Goal: Use online tool/utility: Utilize a website feature to perform a specific function

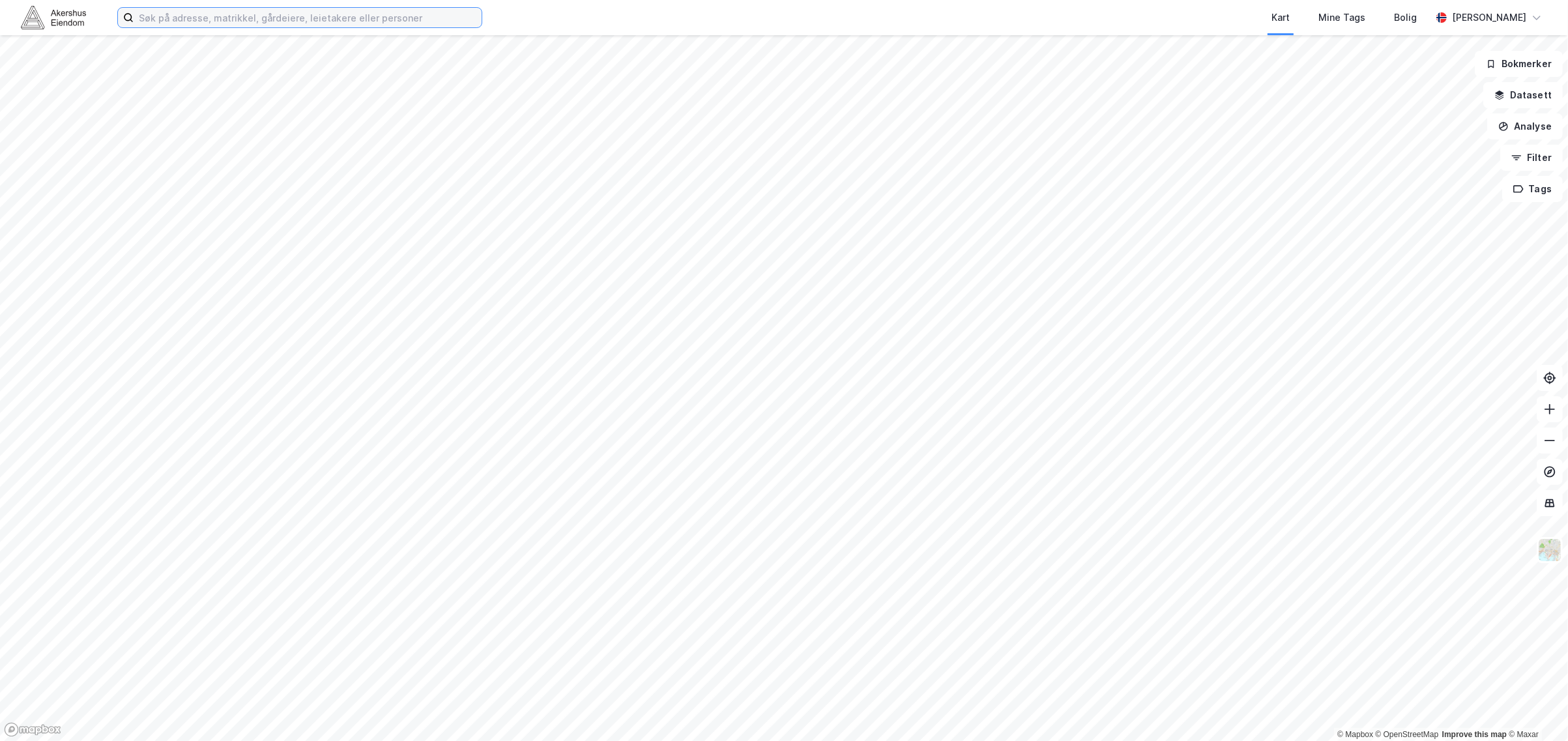
click at [327, 14] on input at bounding box center [308, 17] width 348 height 19
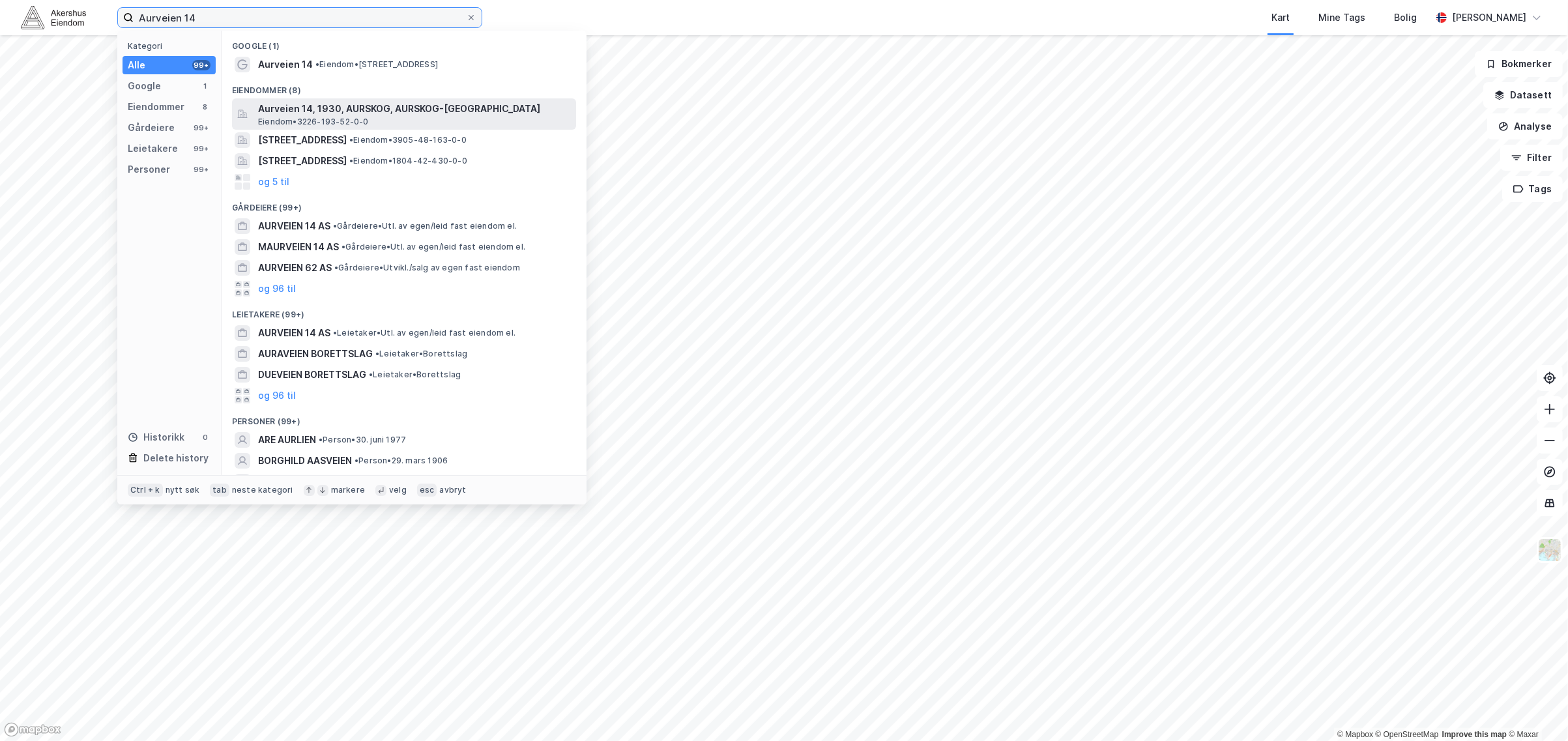
type input "Aurveien 14"
click at [324, 113] on span "Aurveien 14, 1930, AURSKOG, AURSKOG-[GEOGRAPHIC_DATA]" at bounding box center [414, 108] width 313 height 16
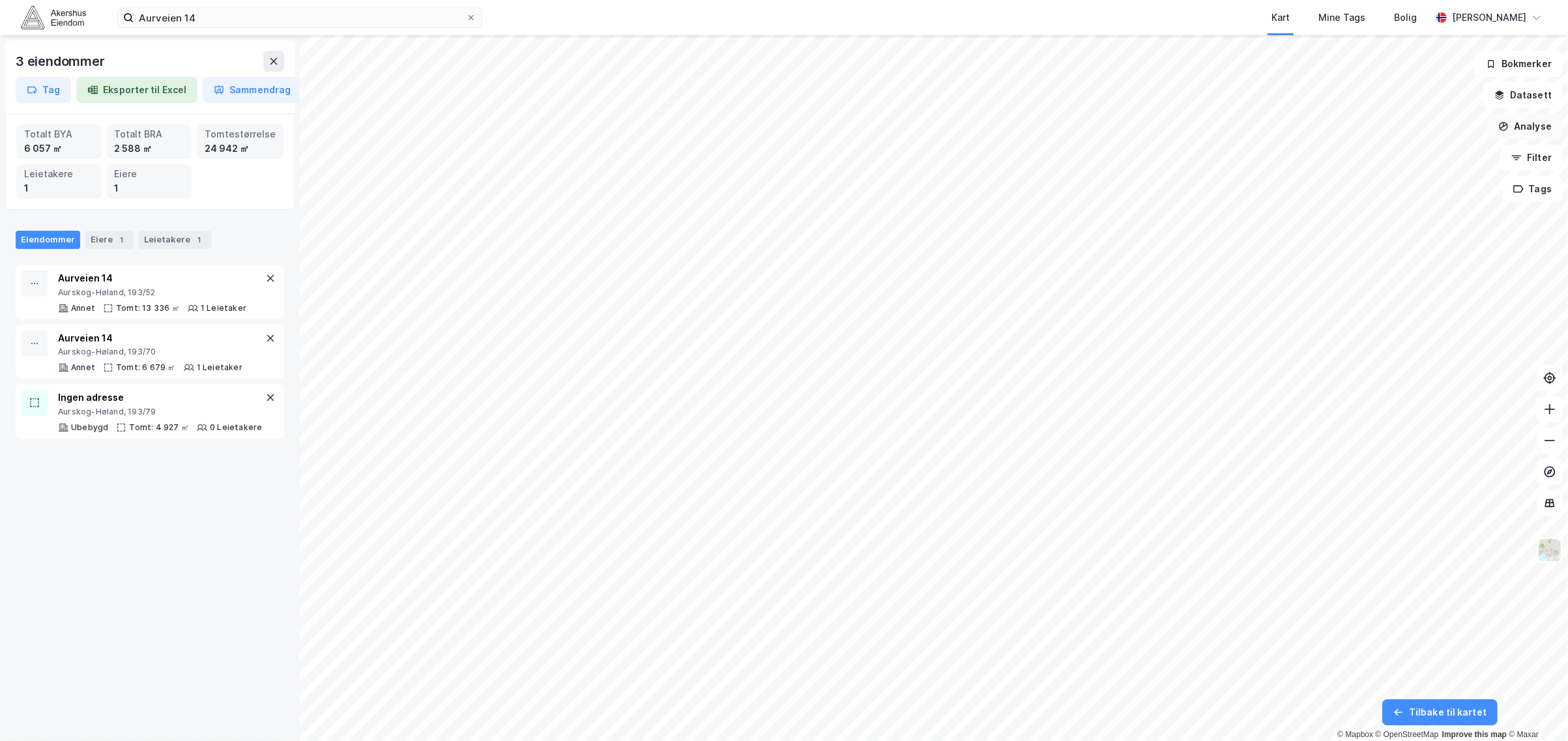
click at [1520, 134] on button "Analyse" at bounding box center [1525, 127] width 76 height 26
click at [1393, 161] on div "Tegn område" at bounding box center [1404, 153] width 150 height 21
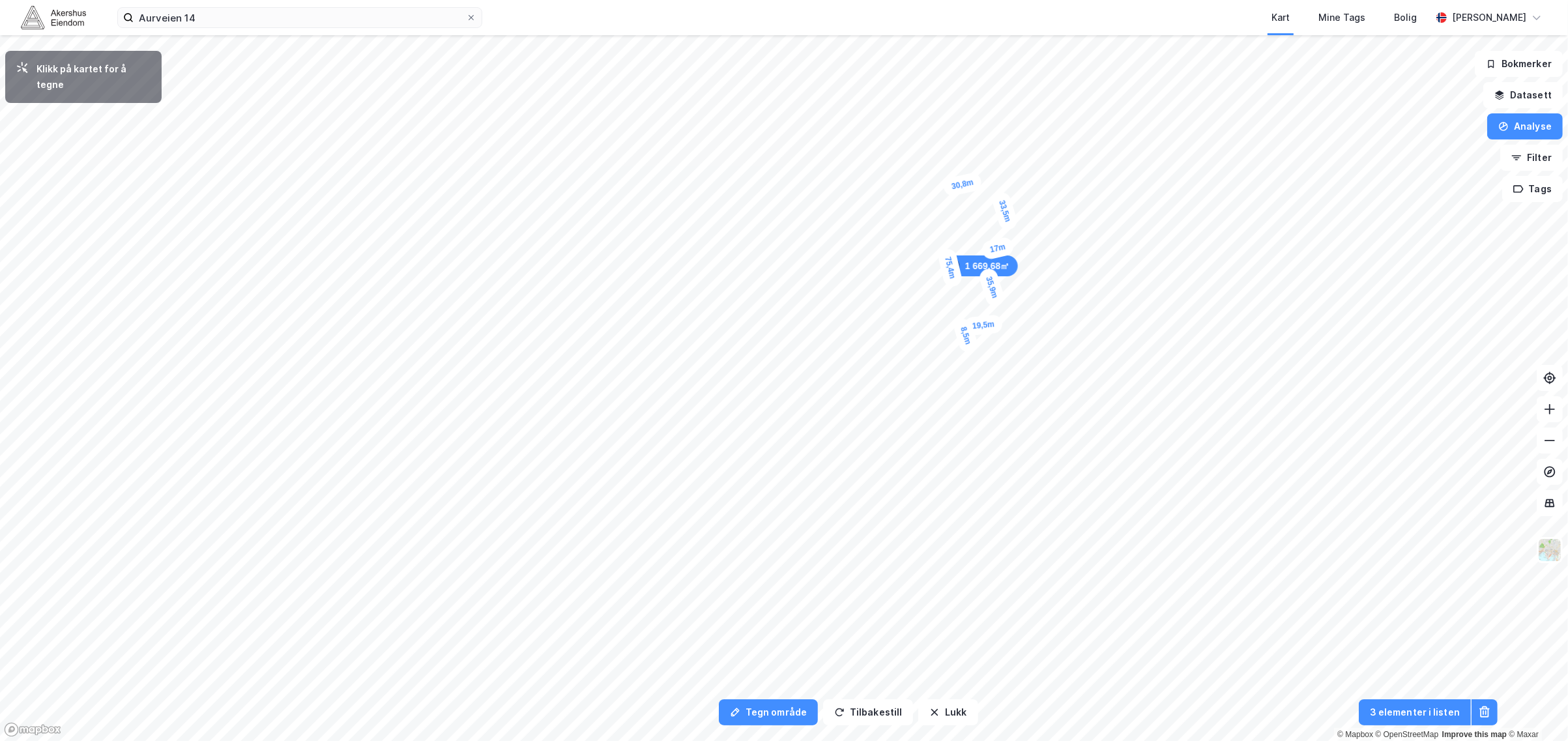
click at [969, 346] on div "8,5m" at bounding box center [966, 335] width 28 height 37
click at [933, 362] on div "18,5m" at bounding box center [949, 354] width 42 height 31
click at [927, 349] on div "6,2m" at bounding box center [930, 356] width 30 height 38
click at [894, 359] on div "16,1m" at bounding box center [911, 353] width 41 height 27
click at [938, 216] on div "12,1m" at bounding box center [935, 203] width 29 height 42
